Goal: Information Seeking & Learning: Learn about a topic

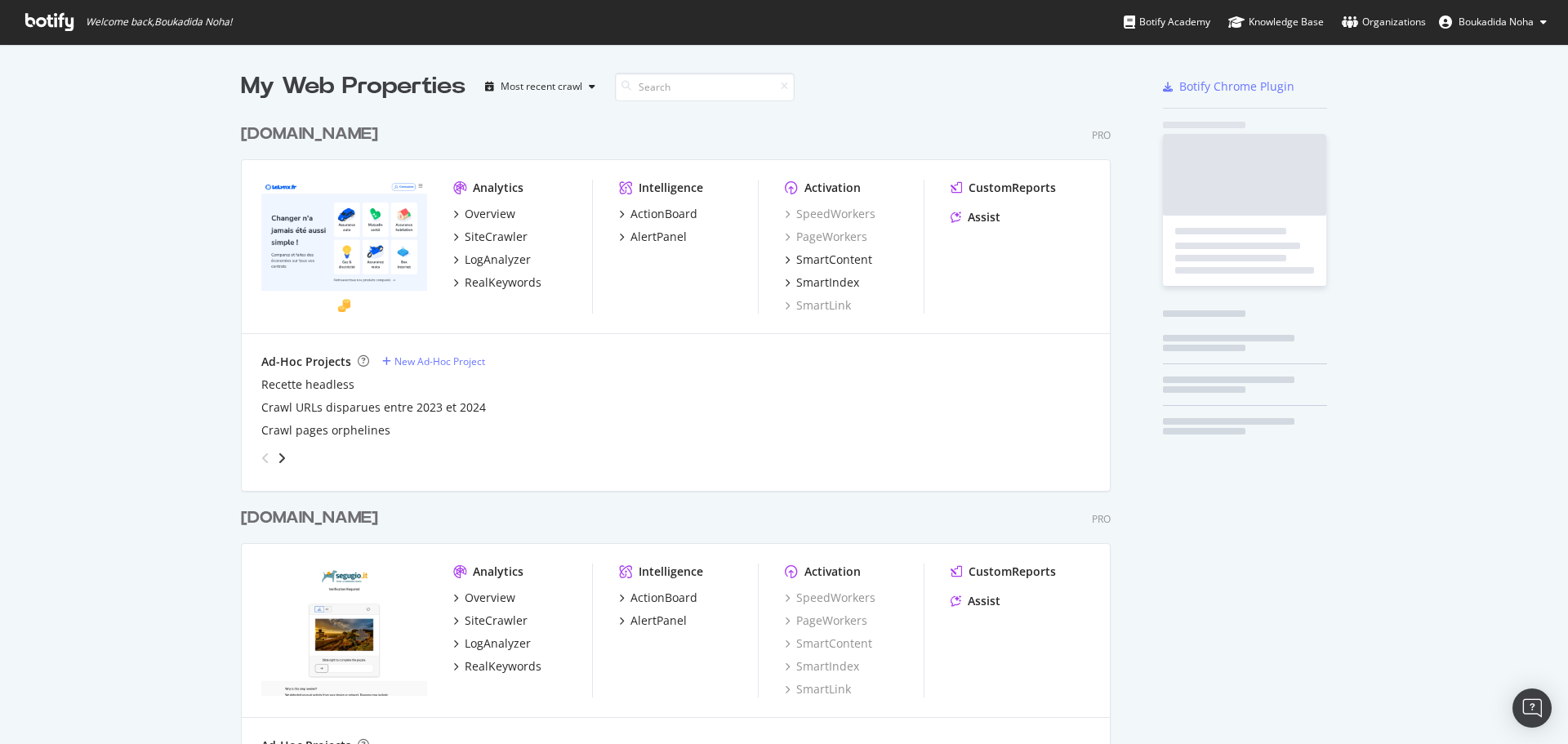
scroll to position [755, 871]
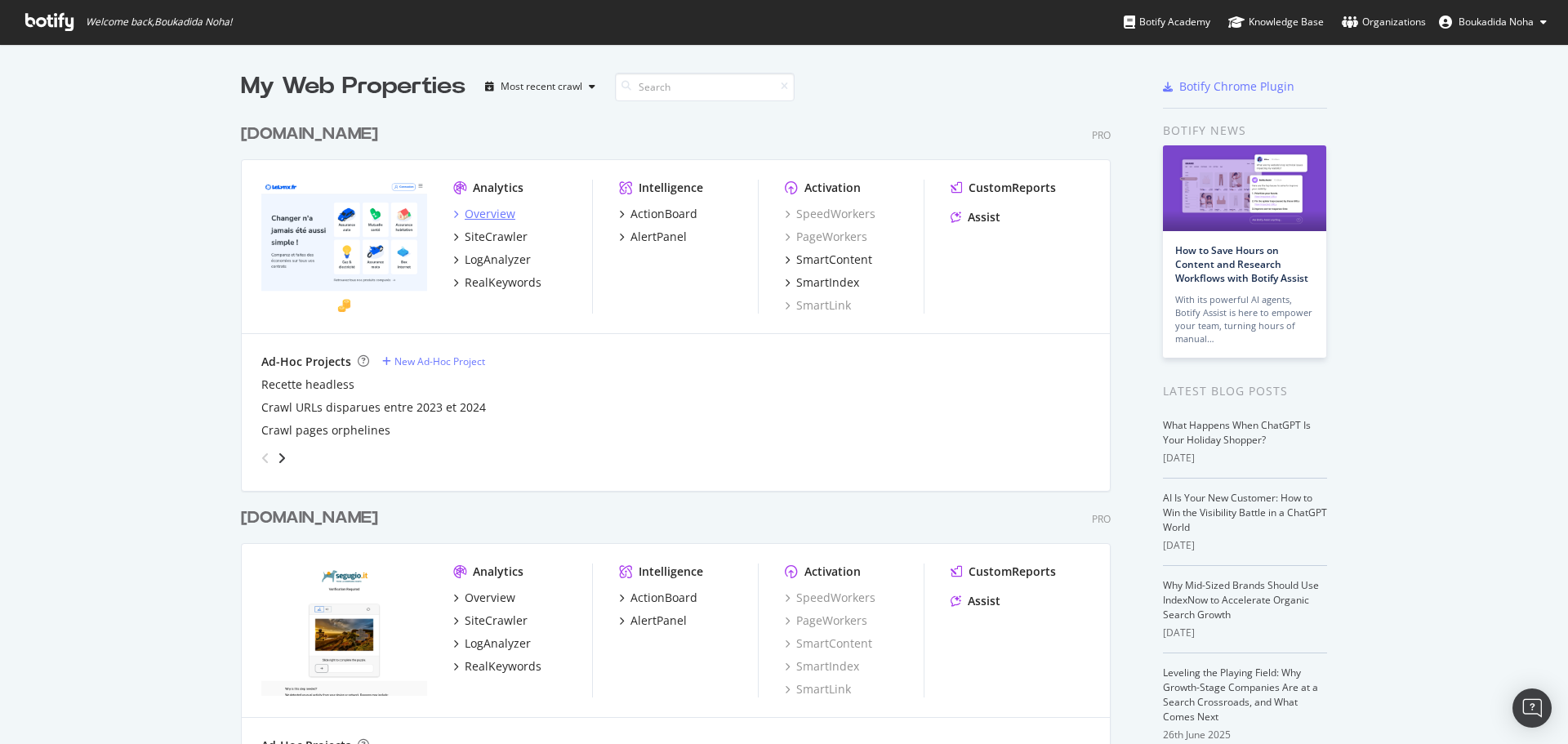
click at [479, 211] on div "Overview" at bounding box center [490, 214] width 51 height 16
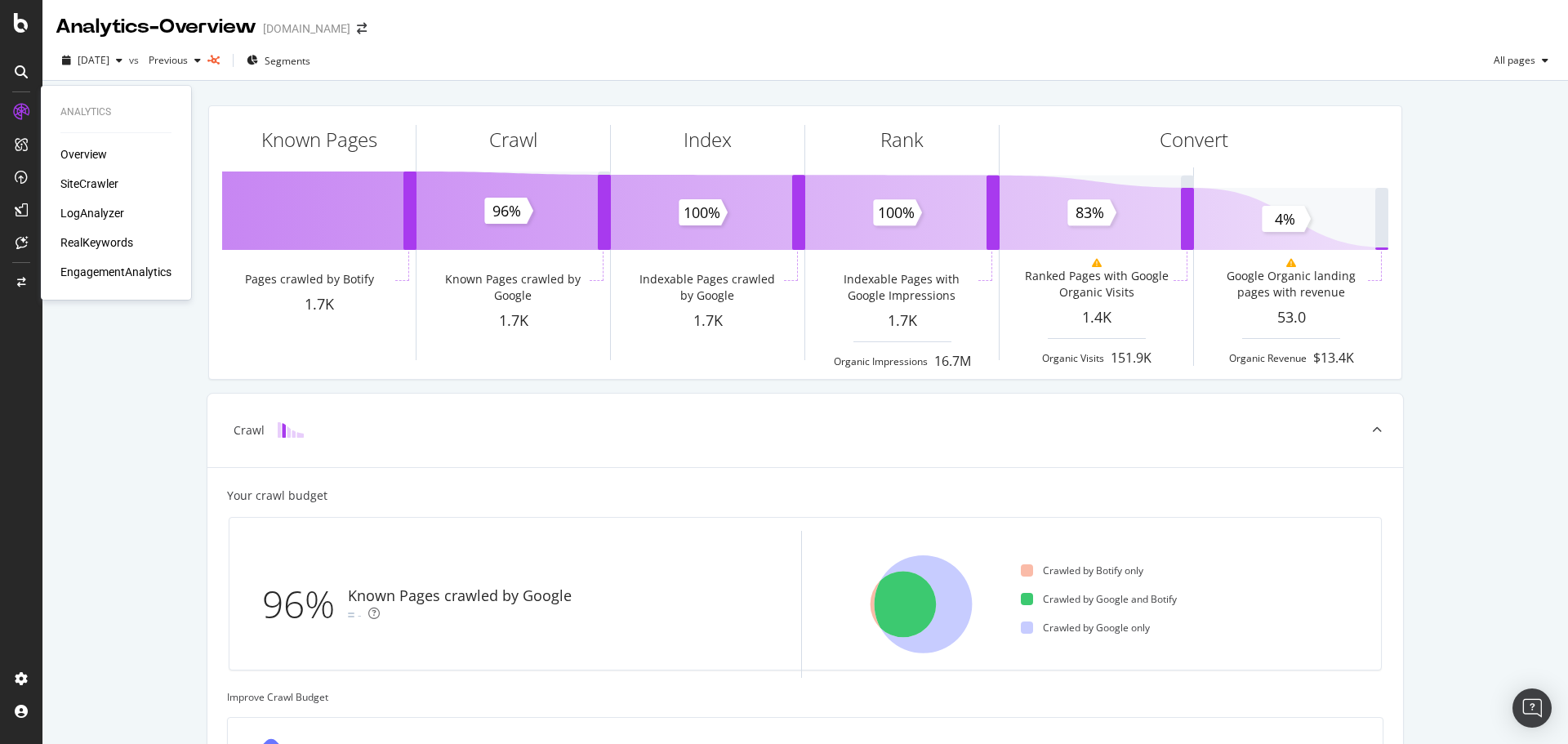
click at [78, 178] on div "SiteCrawler" at bounding box center [89, 184] width 58 height 16
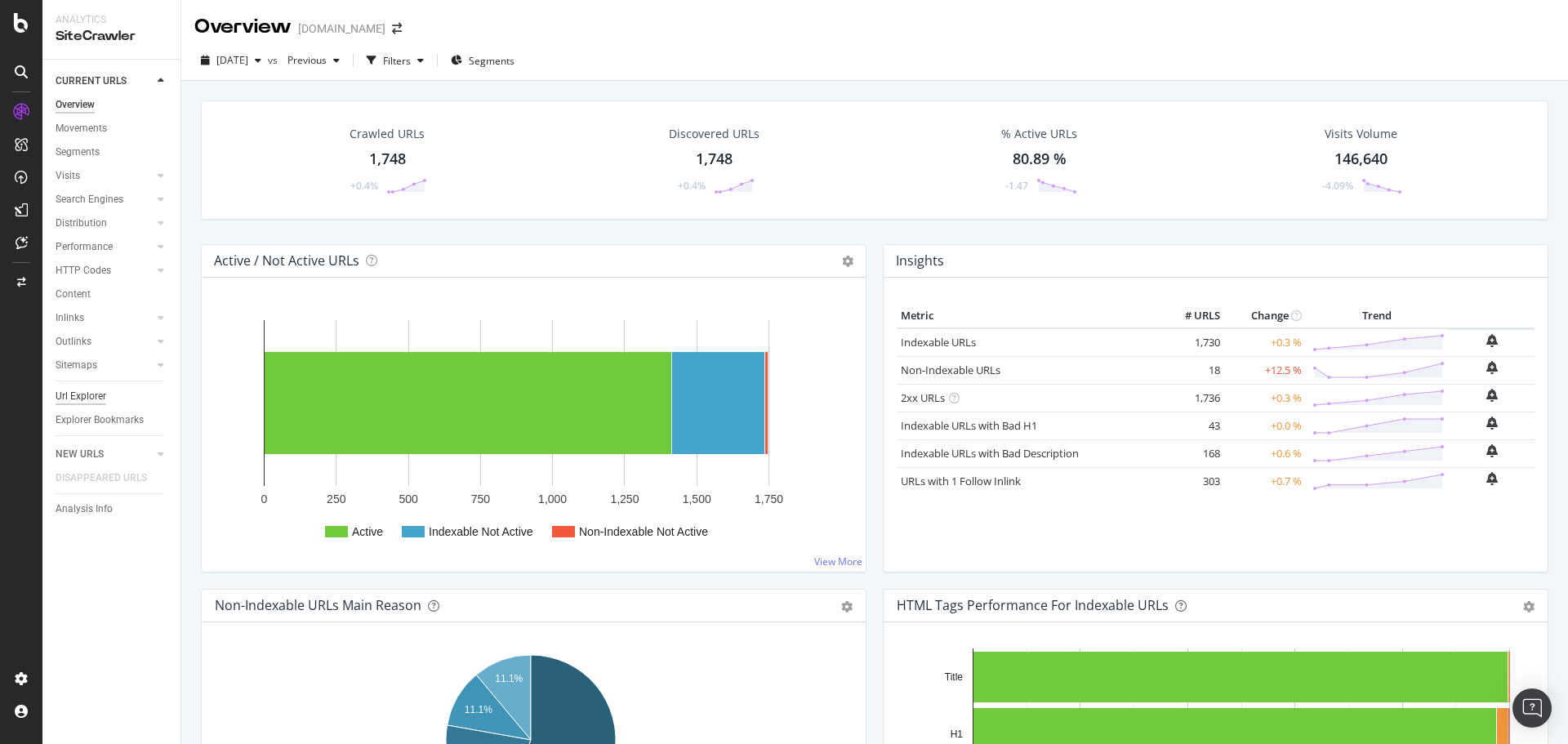
click at [66, 400] on div "Url Explorer" at bounding box center [81, 396] width 51 height 17
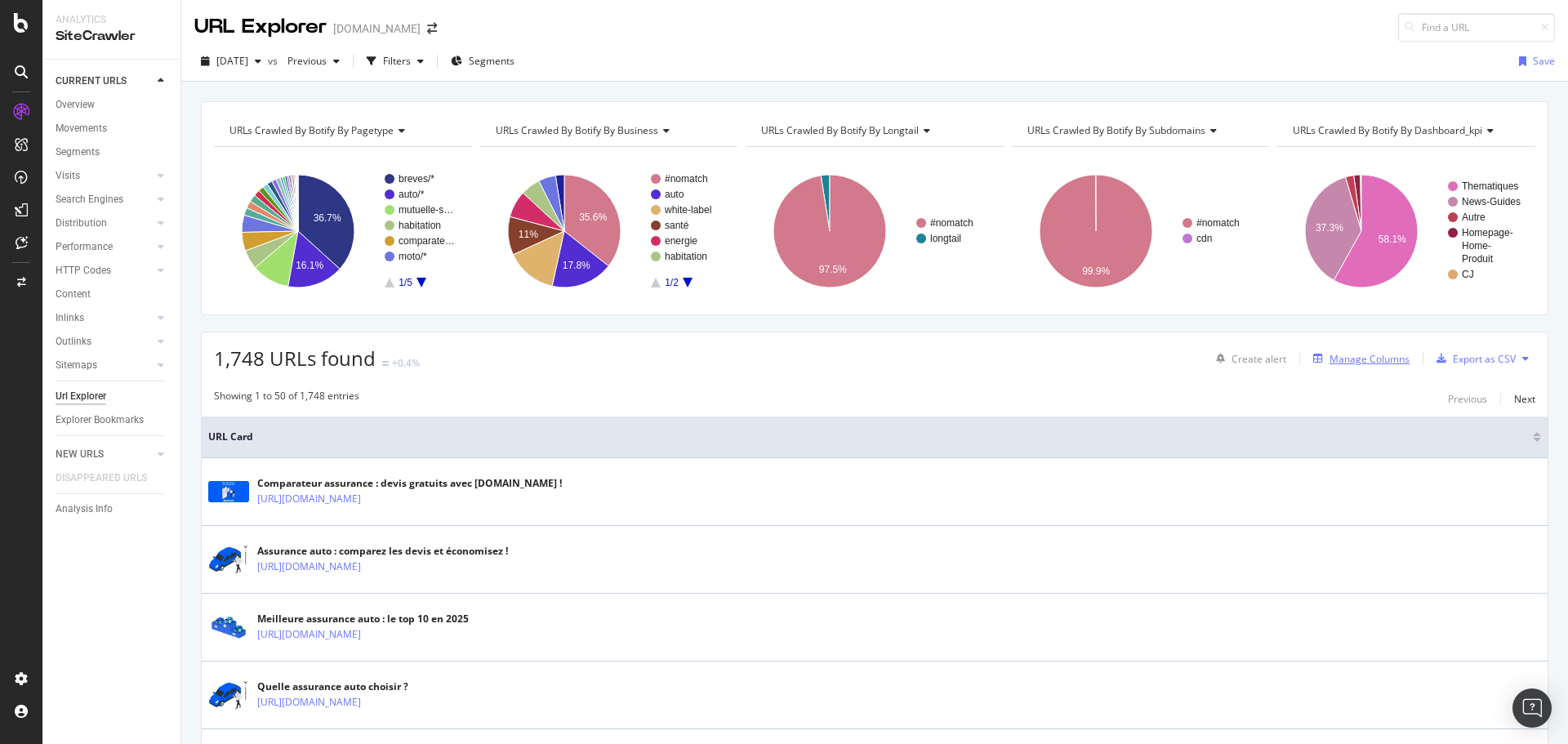
click at [1341, 365] on div "Manage Columns" at bounding box center [1369, 358] width 80 height 14
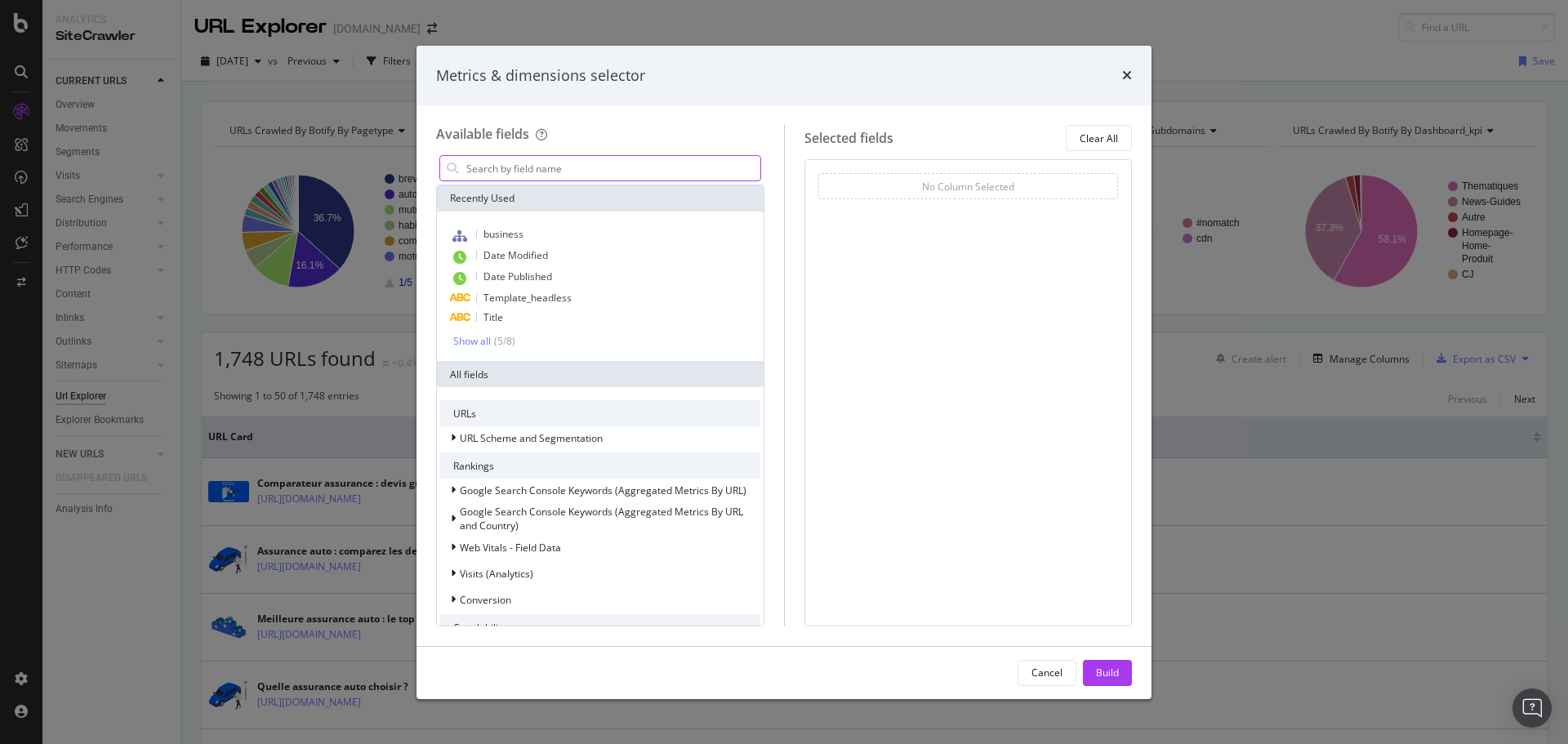
click at [634, 170] on input "modal" at bounding box center [612, 168] width 296 height 25
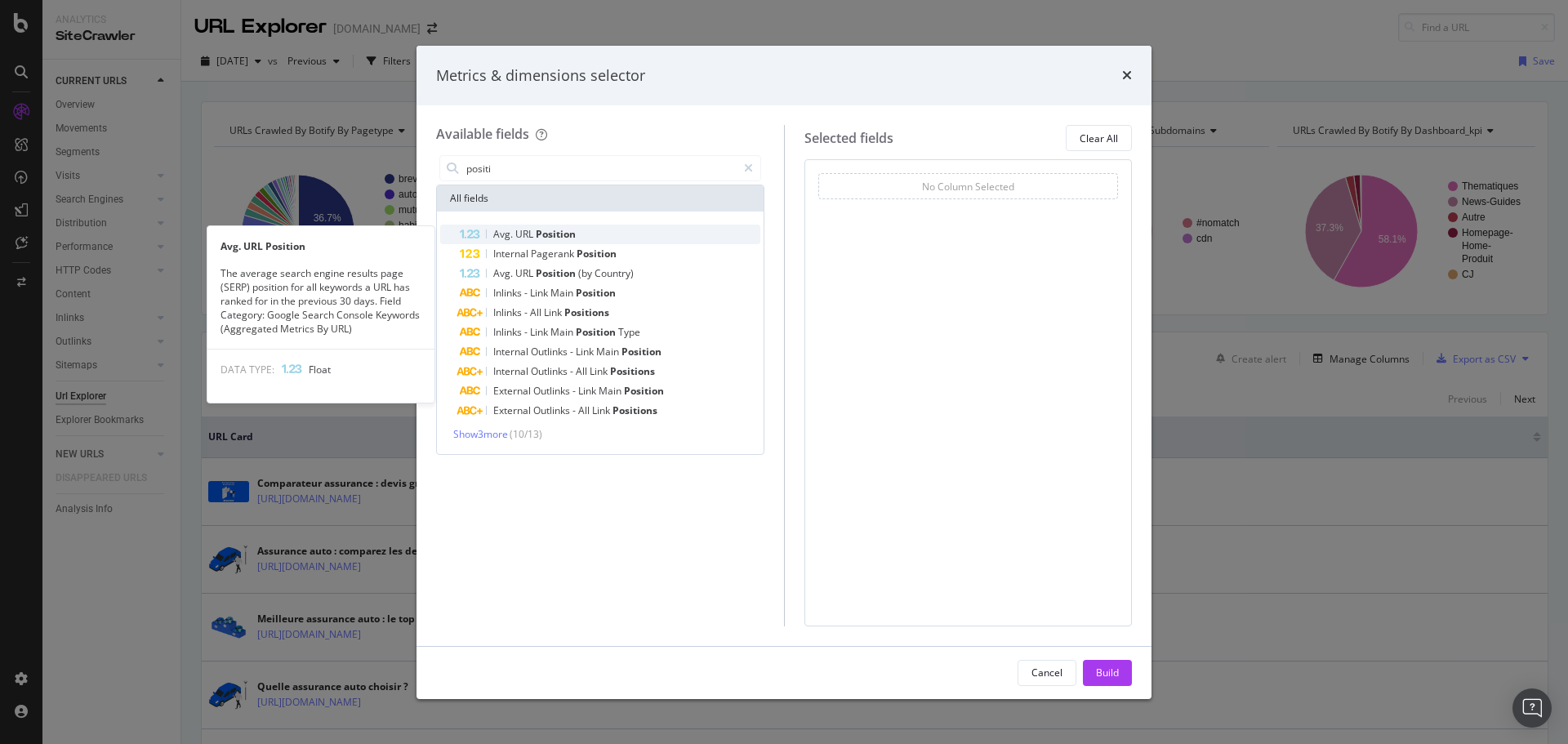
type input "positi"
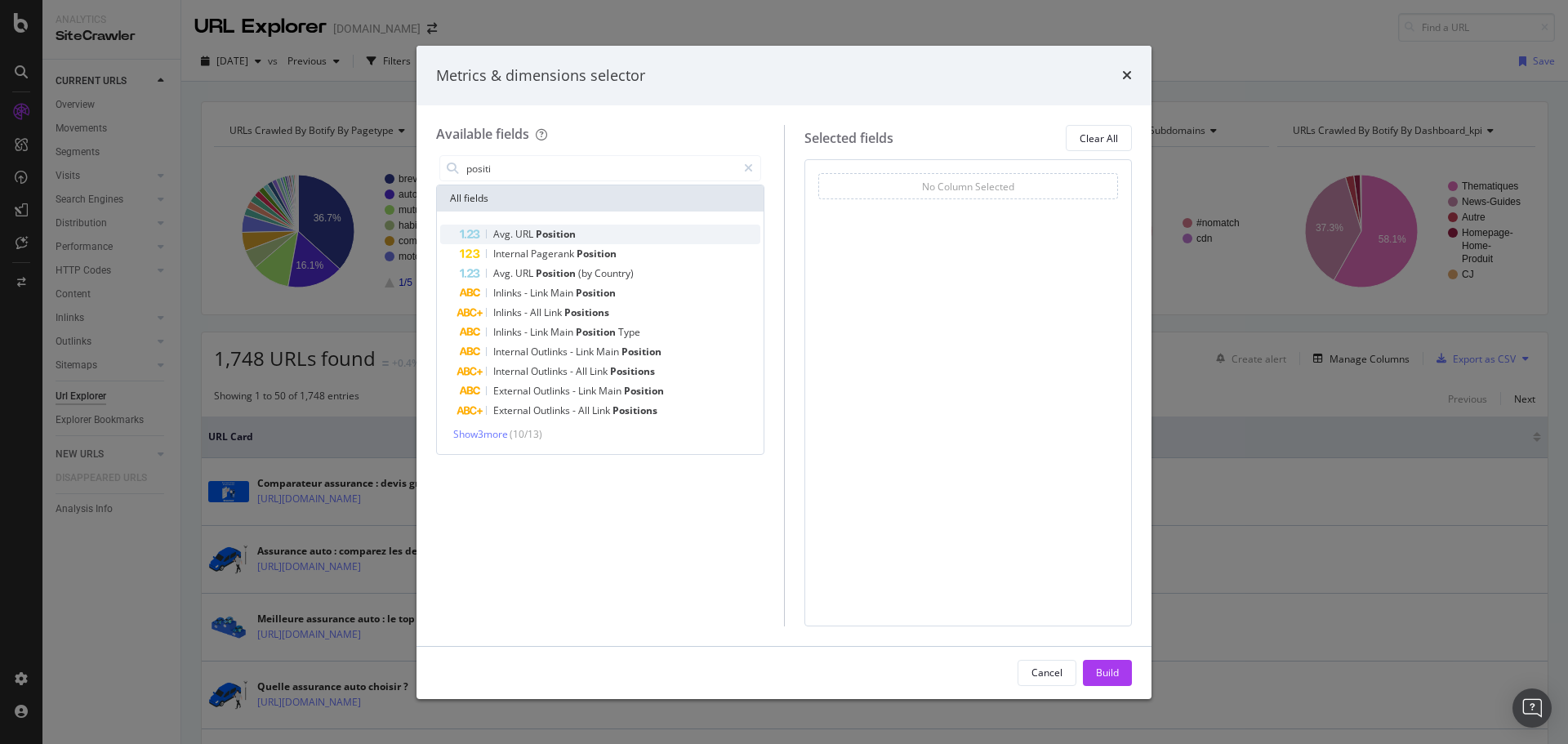
click at [575, 229] on span "Position" at bounding box center [555, 233] width 40 height 14
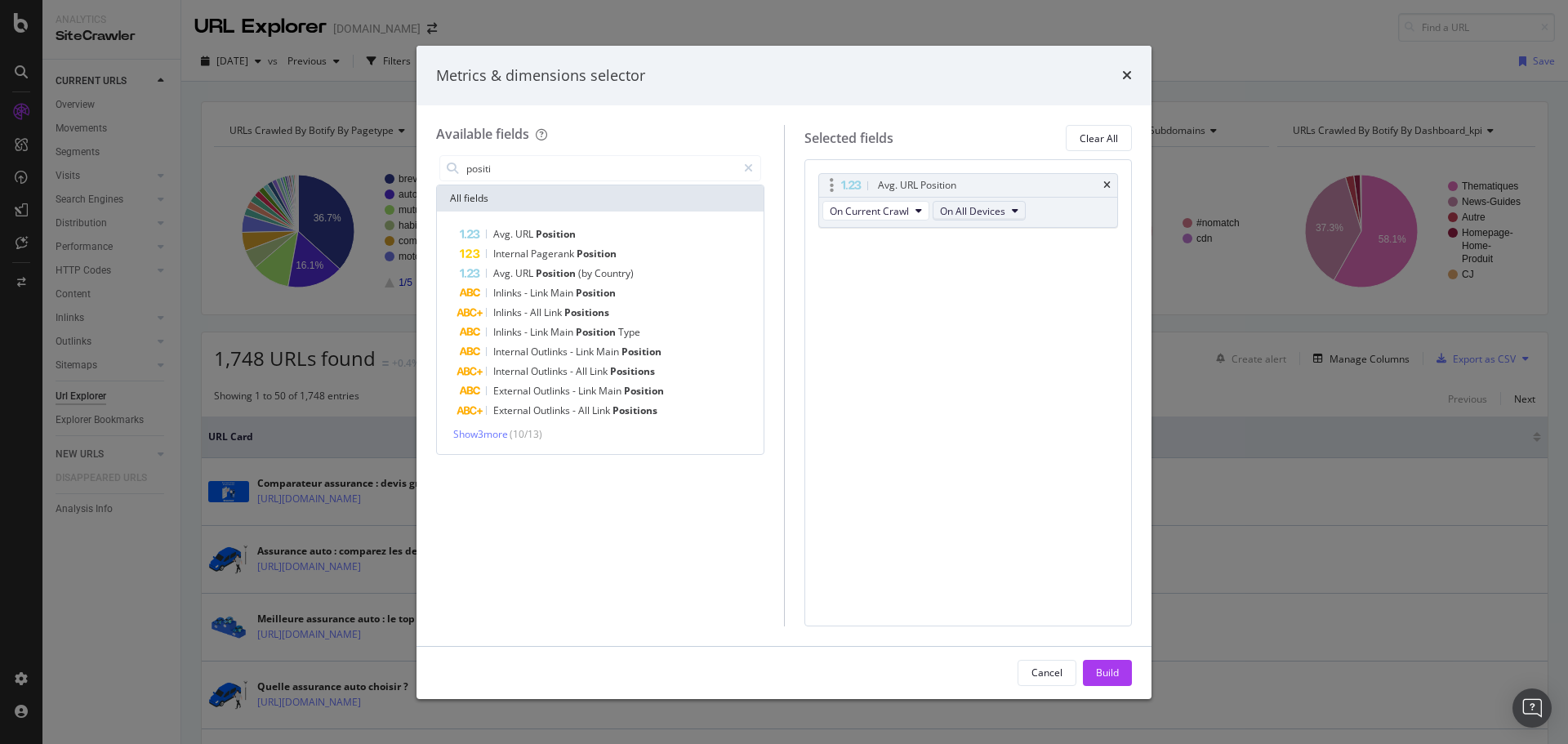
click at [989, 204] on span "On All Devices" at bounding box center [972, 210] width 66 height 14
click at [912, 370] on div "Avg. URL Position On Current Crawl On All Devices You can use this field as a T…" at bounding box center [968, 392] width 328 height 466
click at [1104, 685] on button "Build" at bounding box center [1107, 672] width 49 height 26
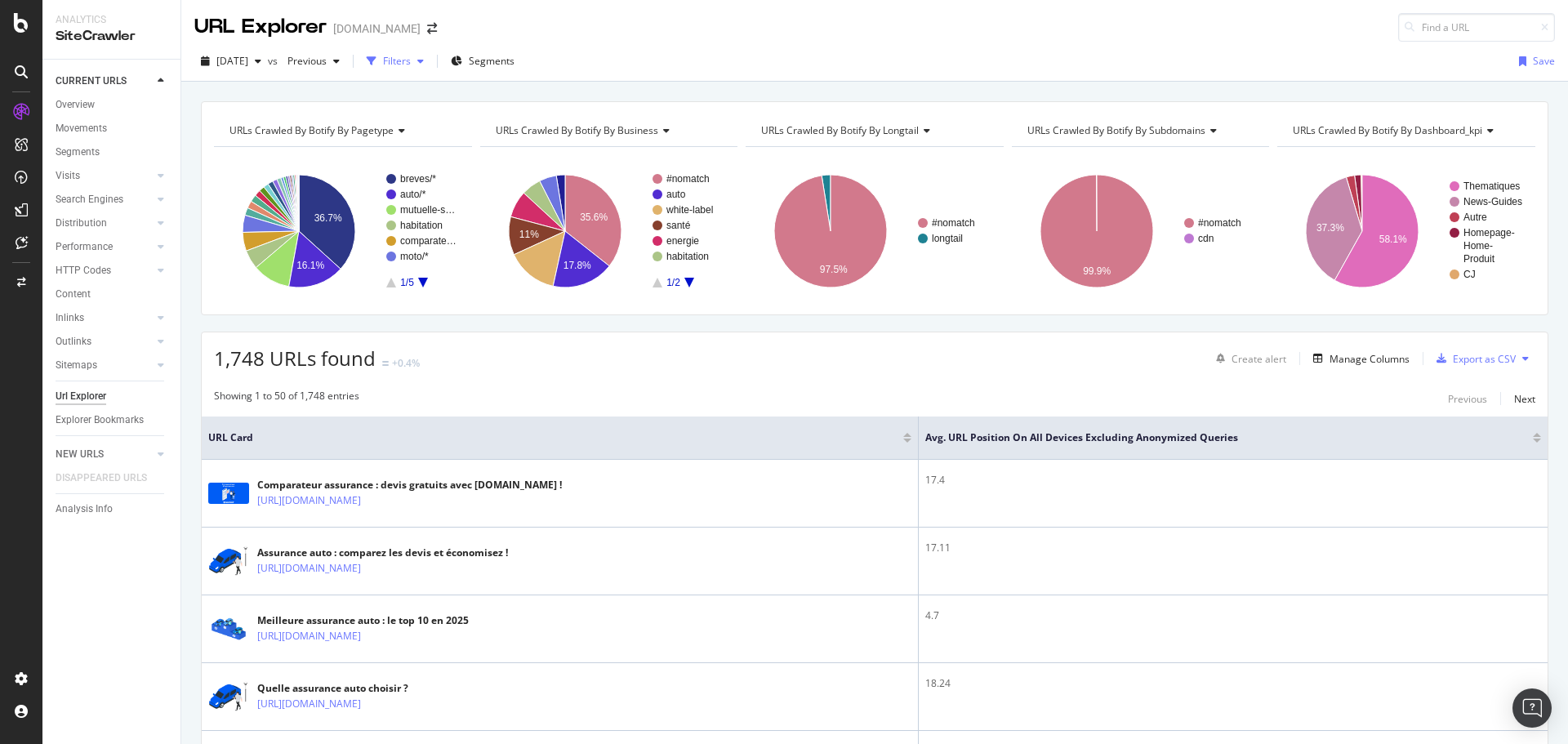
click at [411, 66] on div "Filters" at bounding box center [397, 60] width 27 height 14
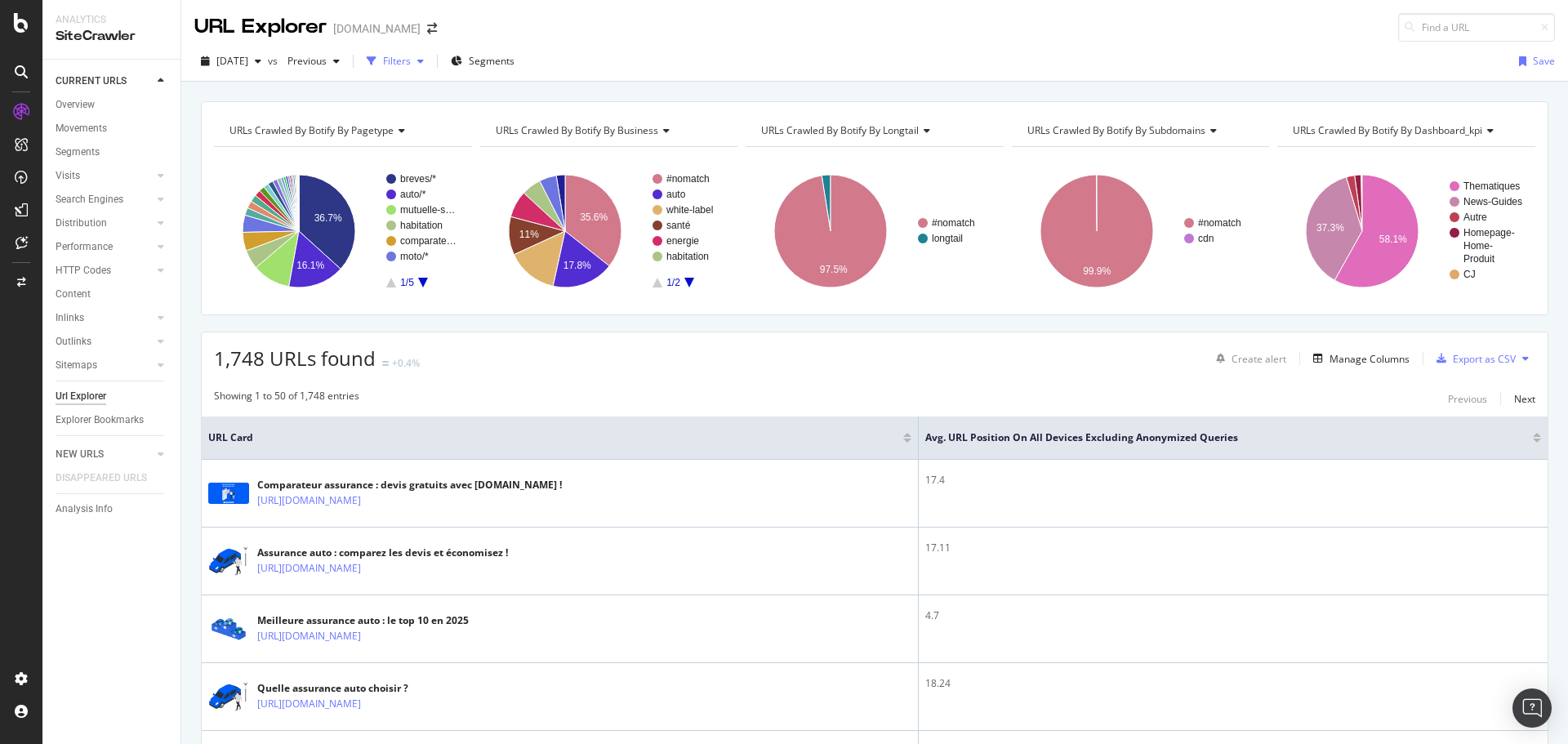
click at [411, 59] on div "Filters" at bounding box center [397, 60] width 27 height 14
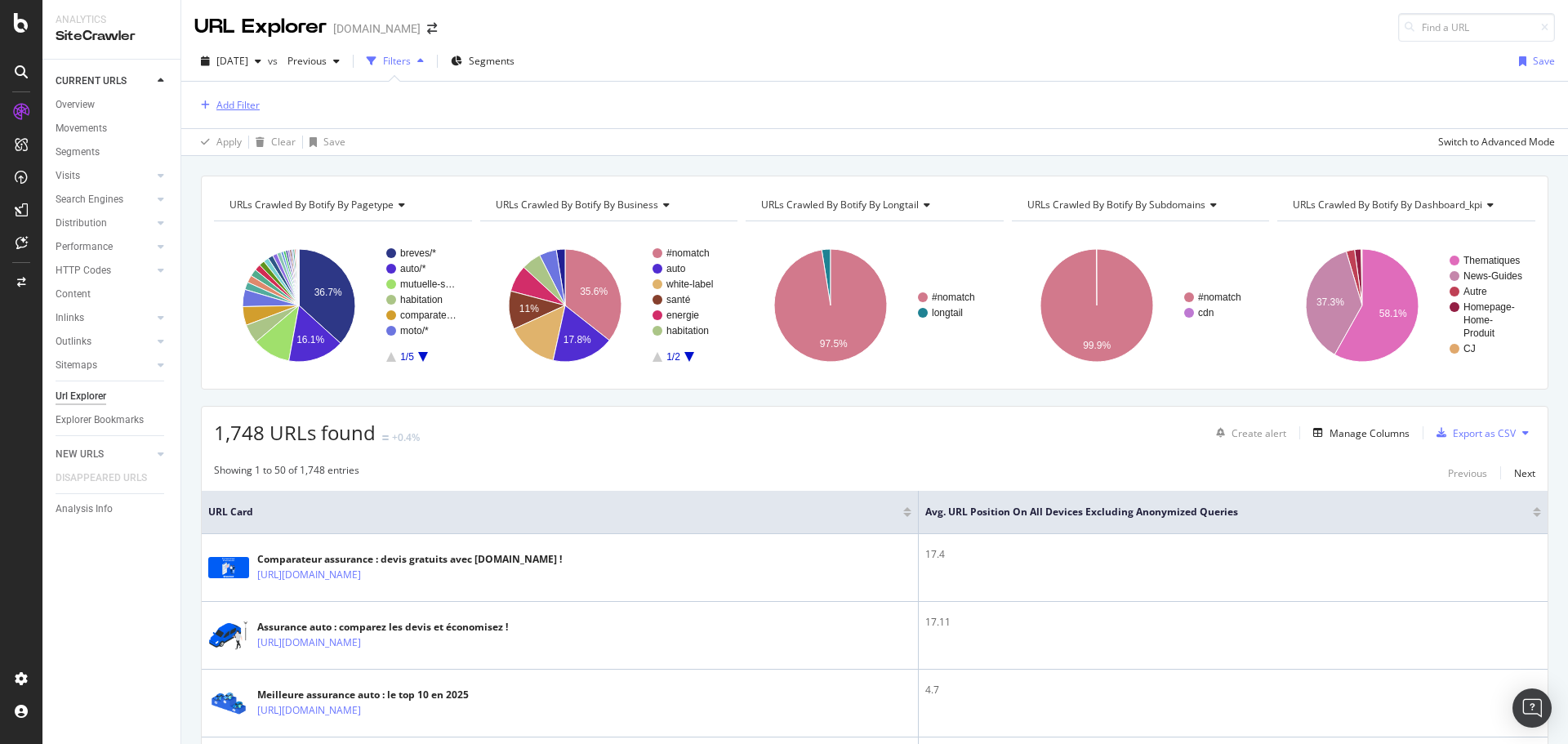
click at [257, 102] on div "Add Filter" at bounding box center [239, 105] width 44 height 14
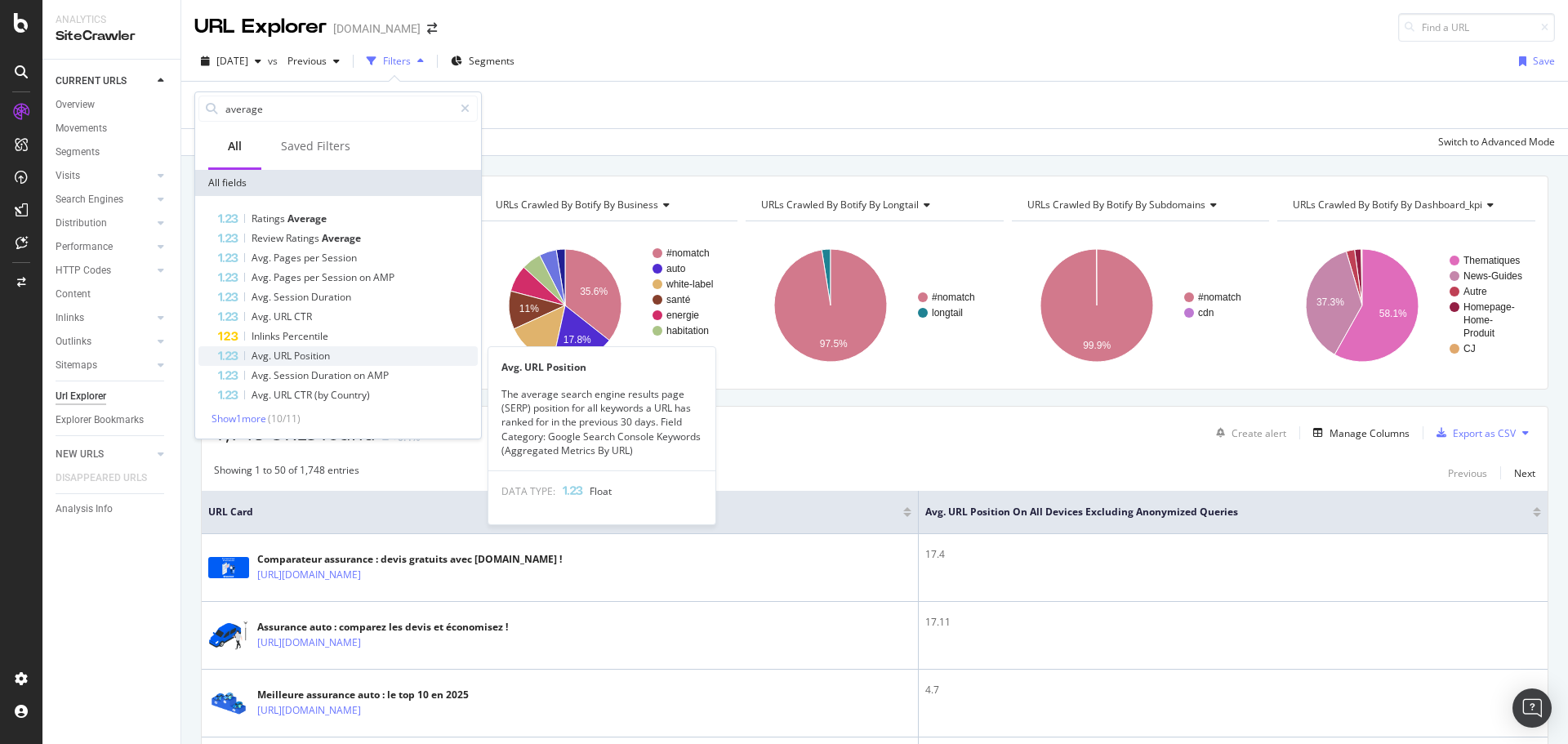
type input "average"
click at [294, 358] on span "Position" at bounding box center [311, 355] width 36 height 14
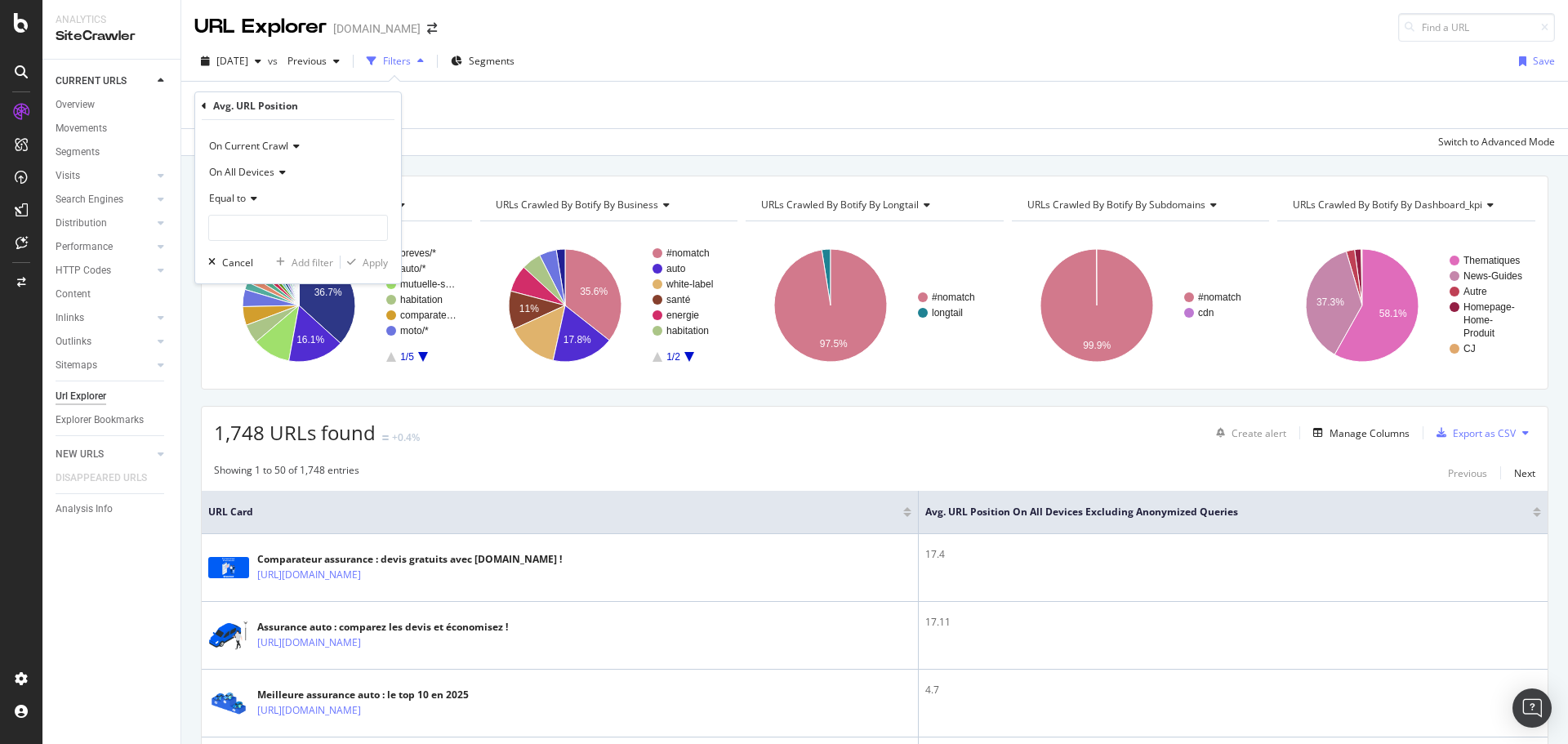
click at [249, 196] on icon at bounding box center [251, 199] width 12 height 10
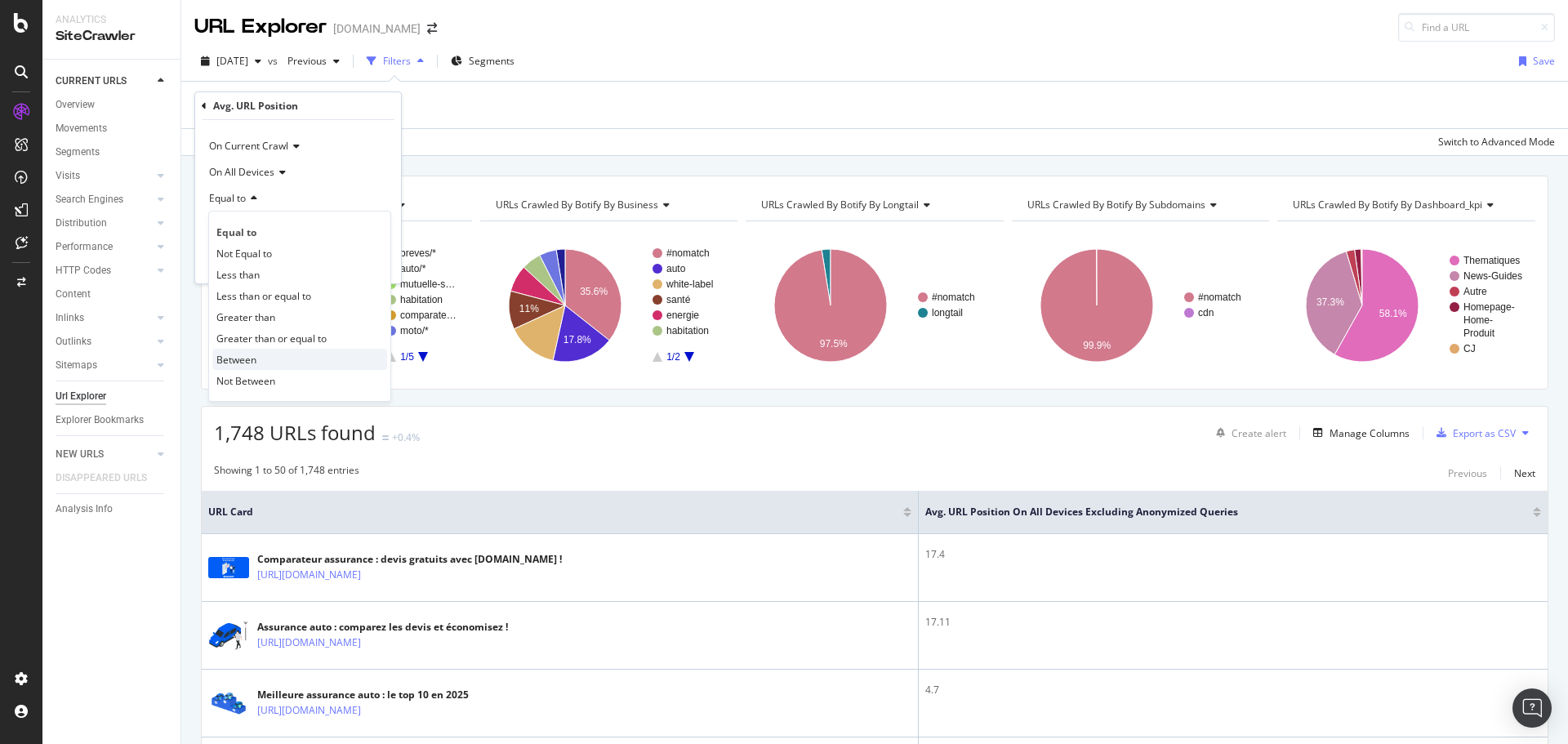
click at [254, 356] on span "Between" at bounding box center [237, 359] width 40 height 14
click at [271, 225] on input "0" at bounding box center [298, 228] width 179 height 26
type input "5"
click at [240, 277] on input "1" at bounding box center [298, 274] width 179 height 26
type input "15"
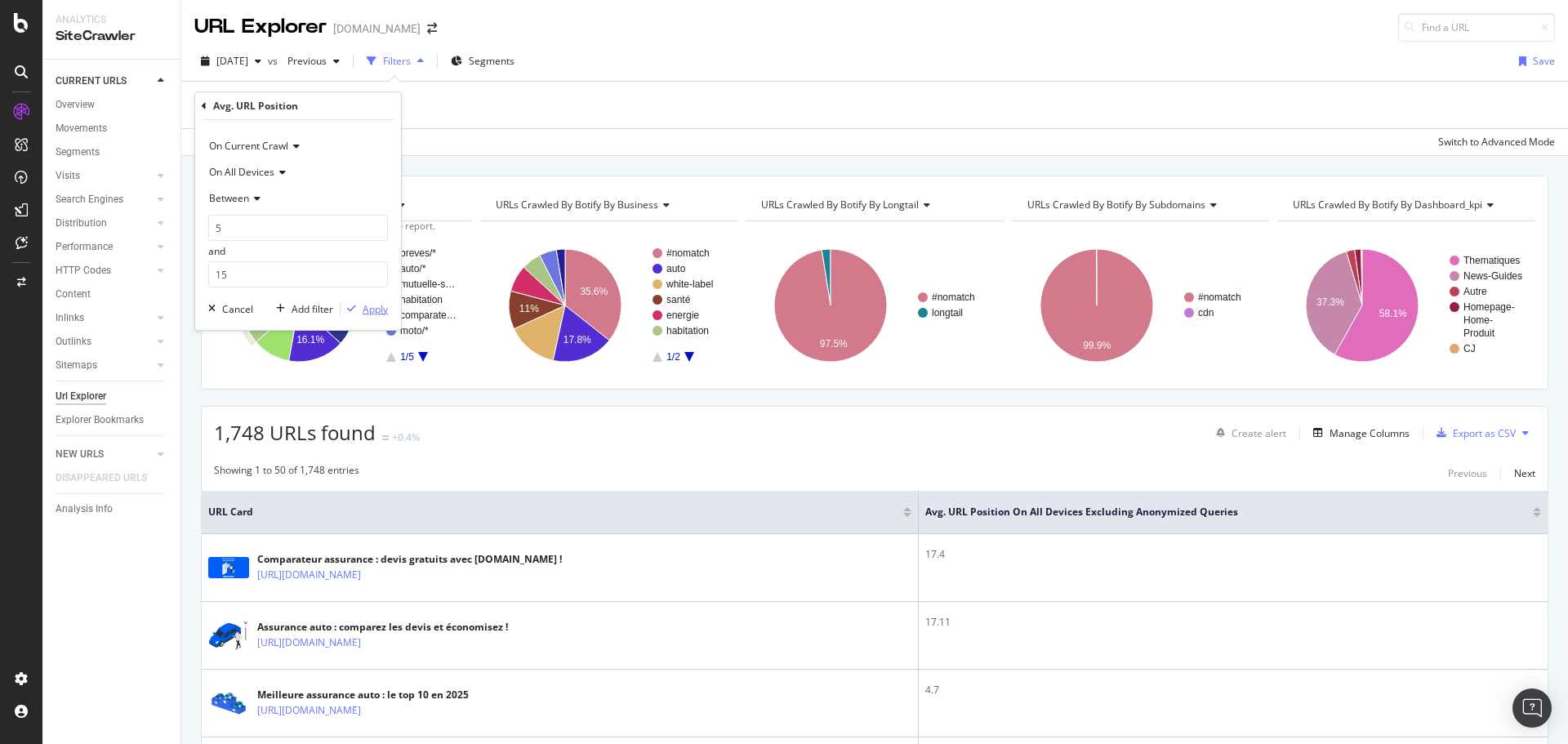
click at [367, 312] on div "Apply" at bounding box center [375, 309] width 25 height 14
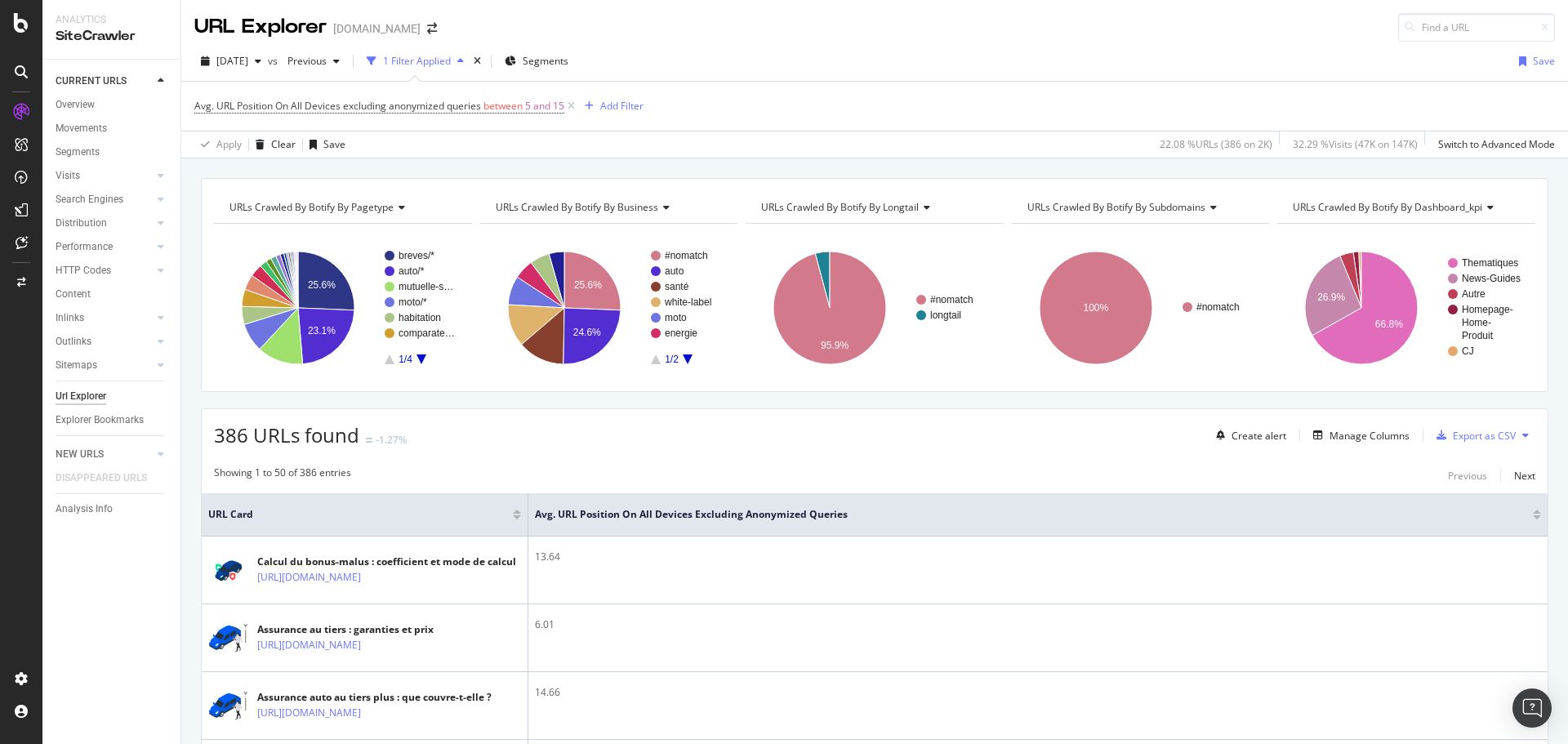
click at [1074, 51] on div "[DATE] vs Previous 1 Filter Applied Segments Save" at bounding box center [874, 65] width 1387 height 33
